Goal: Information Seeking & Learning: Learn about a topic

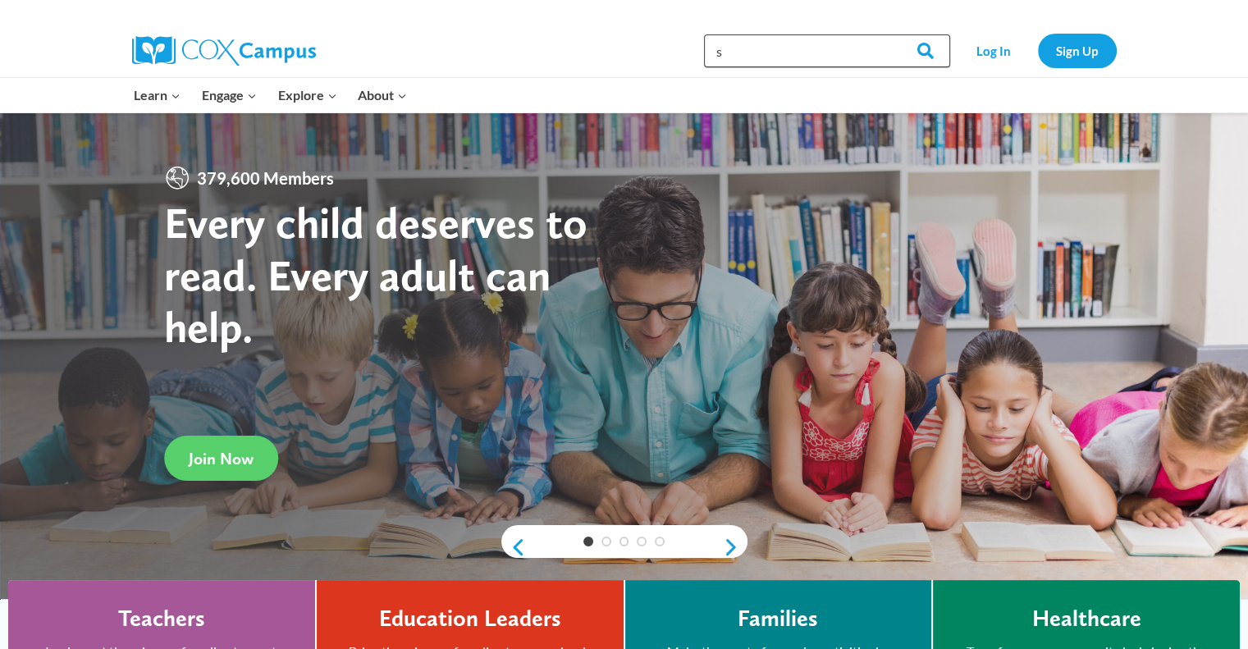
click at [766, 40] on input "s" at bounding box center [827, 50] width 246 height 33
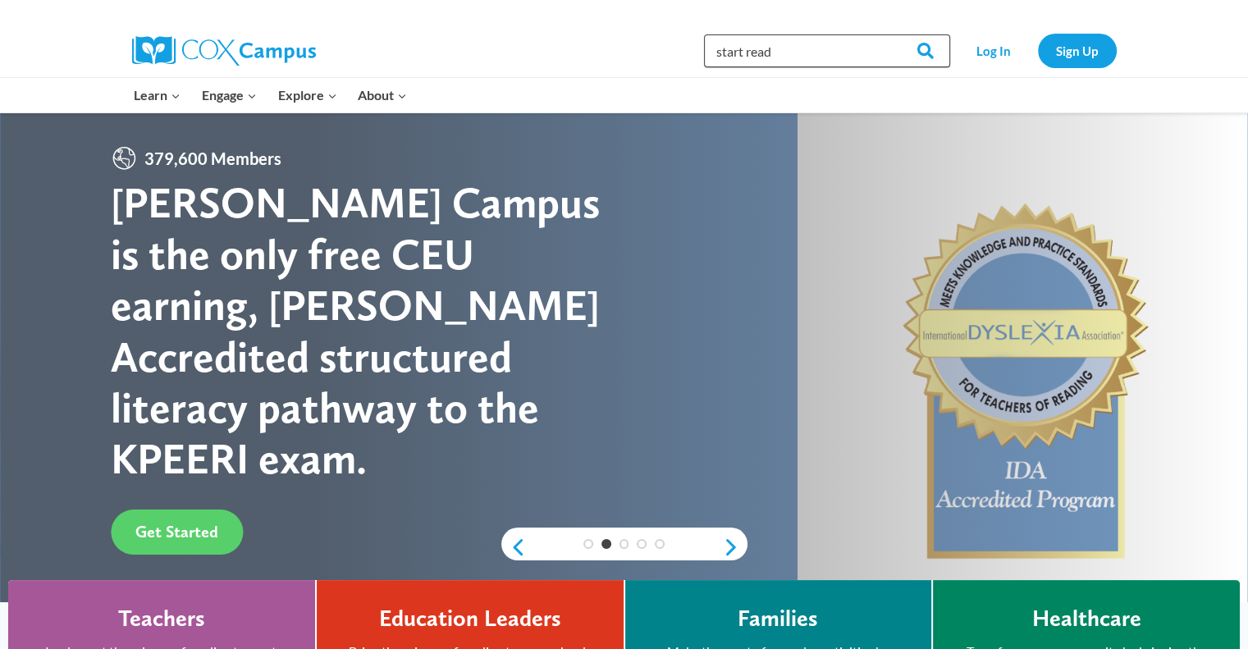
type input "start read"
click at [886, 34] on input "Search" at bounding box center [918, 50] width 64 height 33
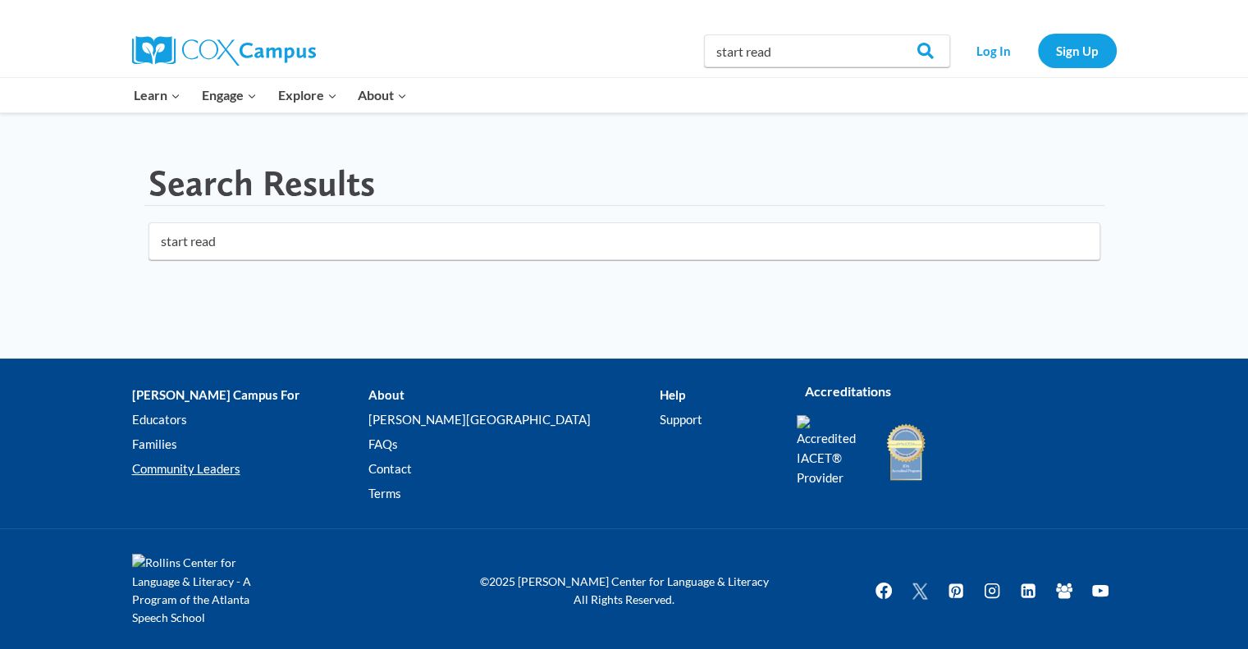
scroll to position [2, 0]
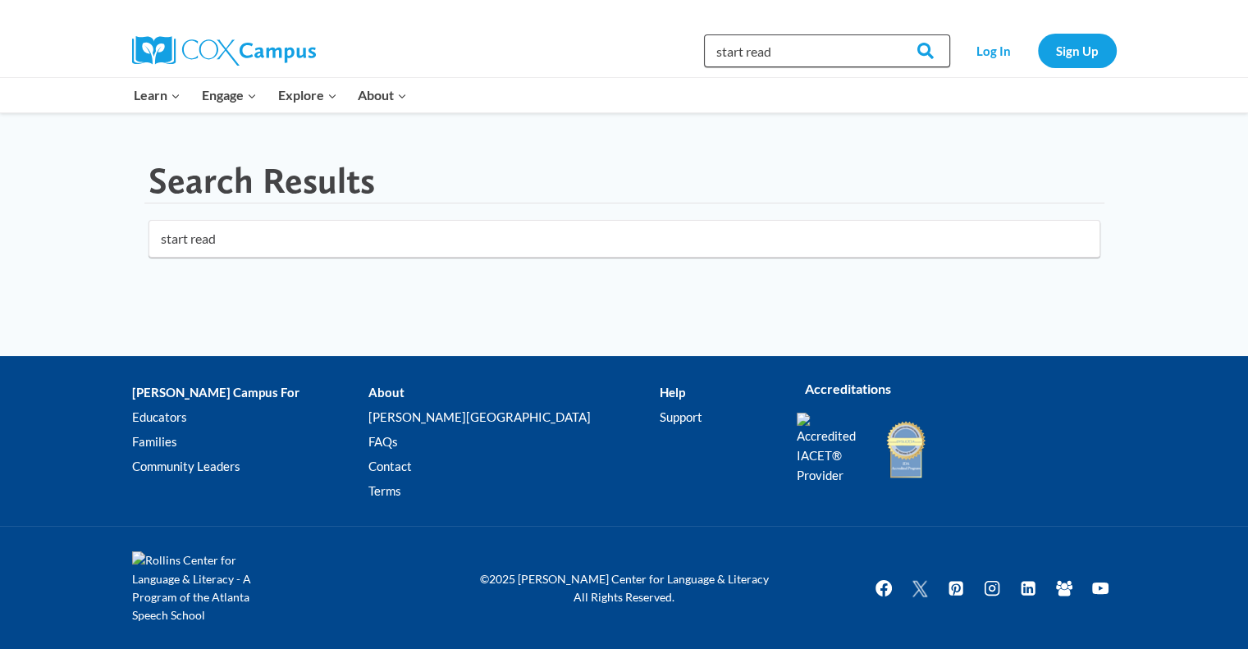
click at [752, 54] on input "start read" at bounding box center [827, 50] width 246 height 33
type input "start"
click at [886, 34] on input "Search" at bounding box center [918, 50] width 64 height 33
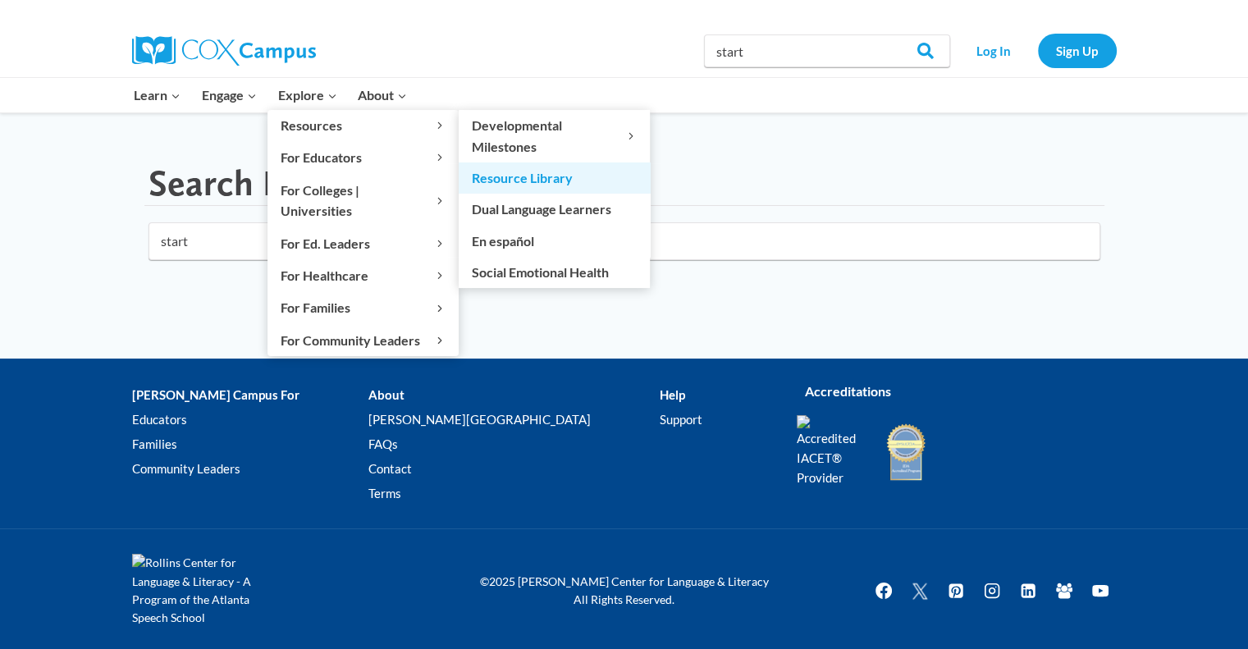
click at [497, 172] on link "Resource Library" at bounding box center [554, 177] width 191 height 31
